Goal: Task Accomplishment & Management: Use online tool/utility

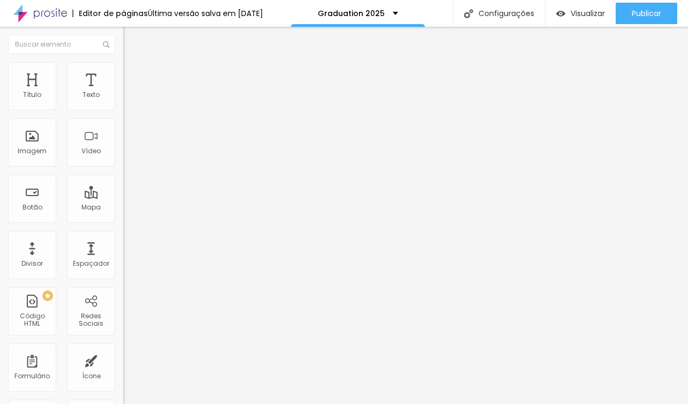
click at [130, 102] on div "Graduation 2025" at bounding box center [184, 98] width 109 height 10
click at [123, 111] on img at bounding box center [126, 109] width 6 height 6
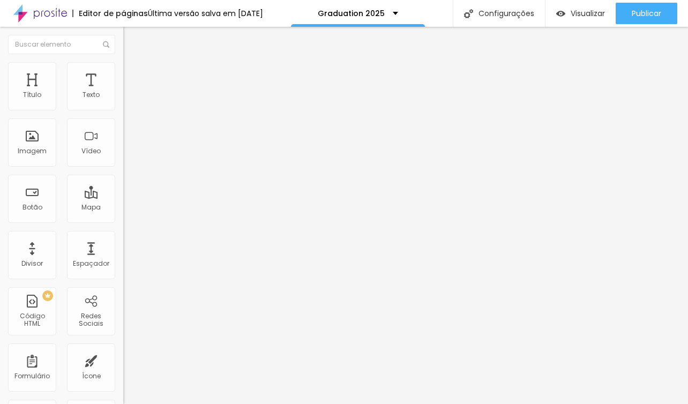
type textarea "ATENÇÃO: Após a compra, favor entrar em contato via whatsapp para confirmação d…"
